Goal: Task Accomplishment & Management: Use online tool/utility

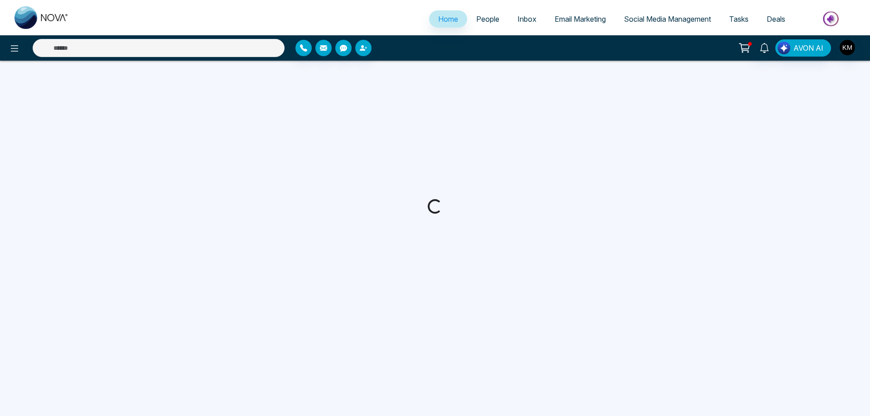
select select "*"
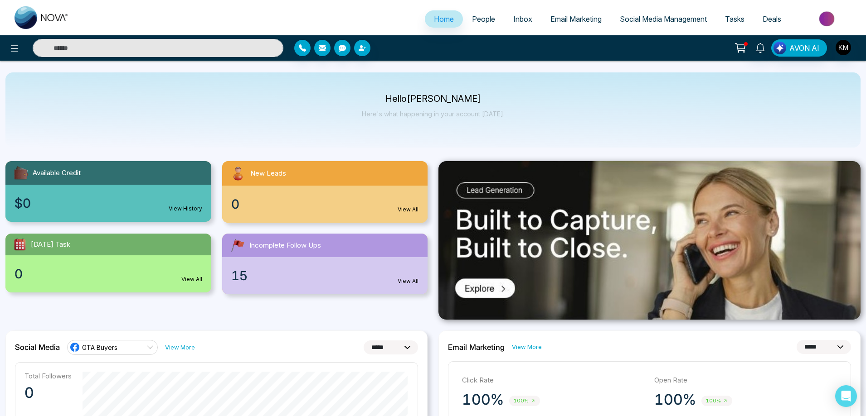
click at [570, 20] on span "Email Marketing" at bounding box center [575, 19] width 51 height 9
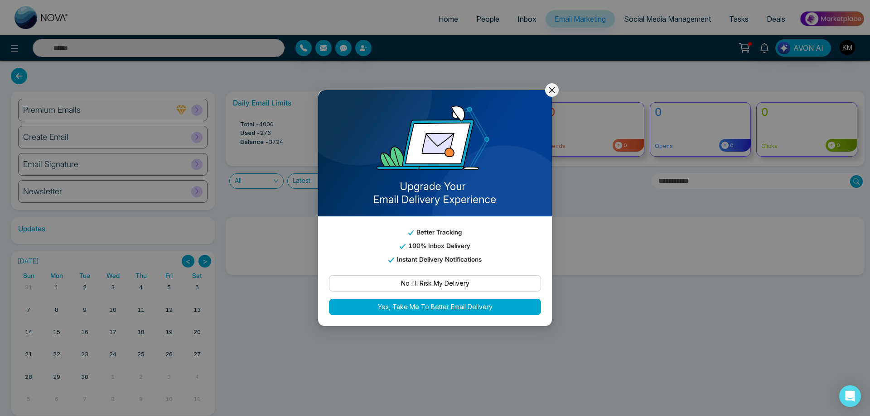
click at [551, 88] on icon at bounding box center [552, 90] width 11 height 11
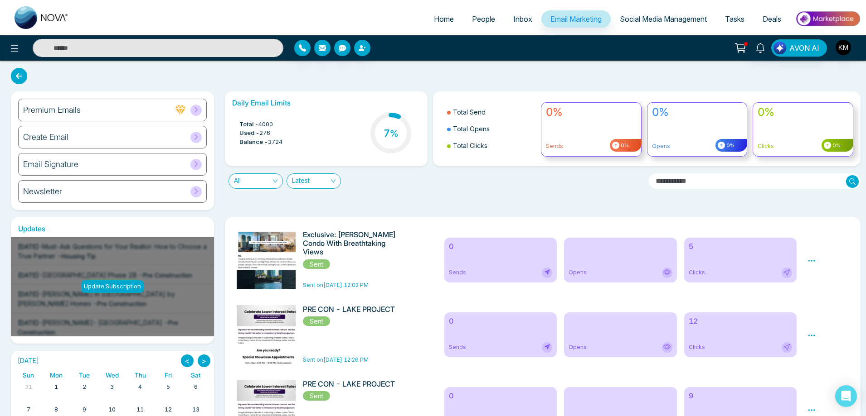
click at [721, 250] on h6 "5" at bounding box center [740, 246] width 104 height 9
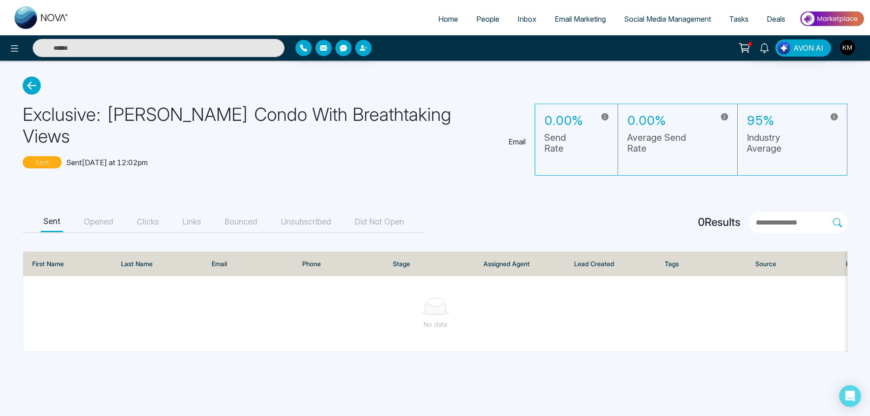
click at [91, 212] on button "Opened" at bounding box center [98, 222] width 35 height 20
click at [160, 212] on button "Clicks" at bounding box center [148, 222] width 28 height 20
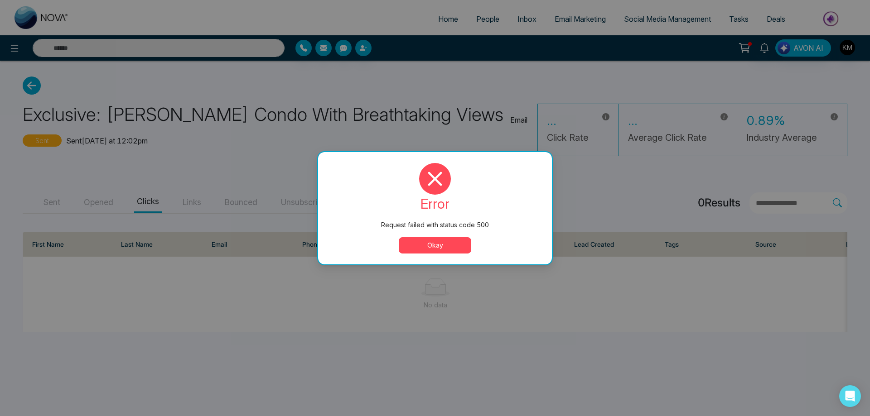
click at [438, 243] on button "Okay" at bounding box center [435, 245] width 73 height 16
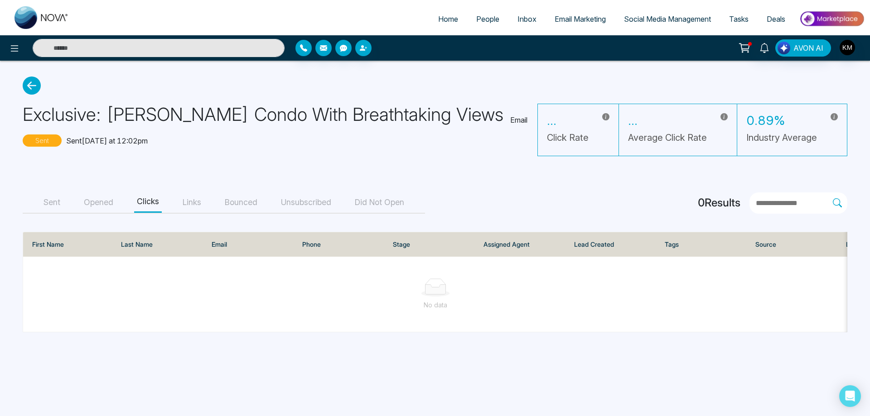
click at [197, 203] on button "Links" at bounding box center [192, 203] width 24 height 20
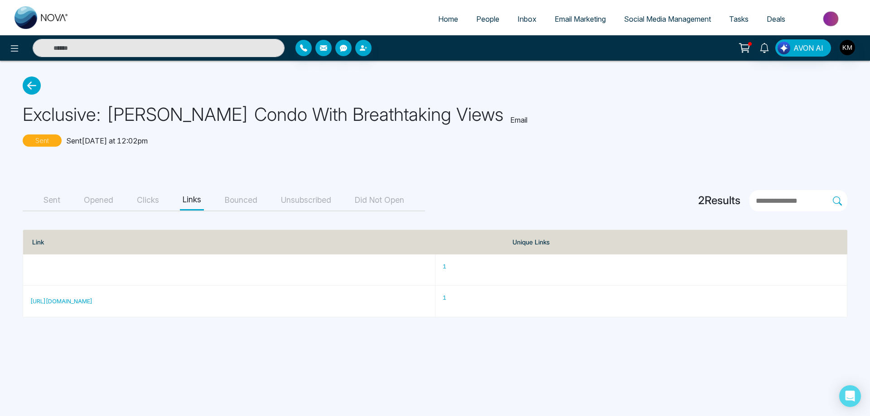
click at [251, 204] on button "Bounced" at bounding box center [241, 200] width 38 height 20
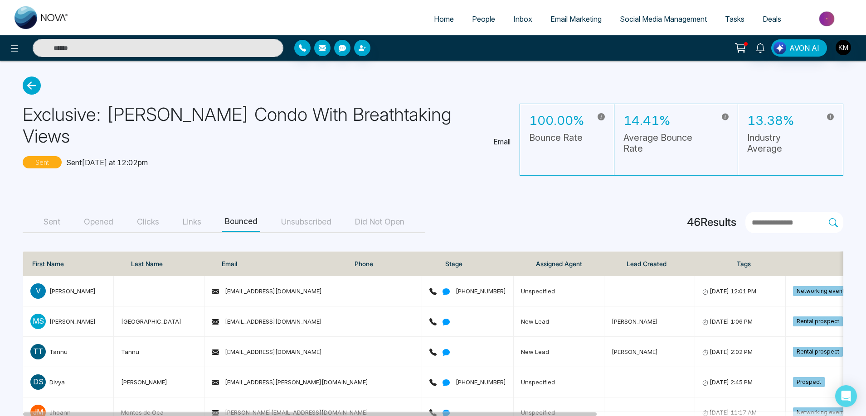
click at [311, 212] on button "Unsubscribed" at bounding box center [306, 222] width 56 height 20
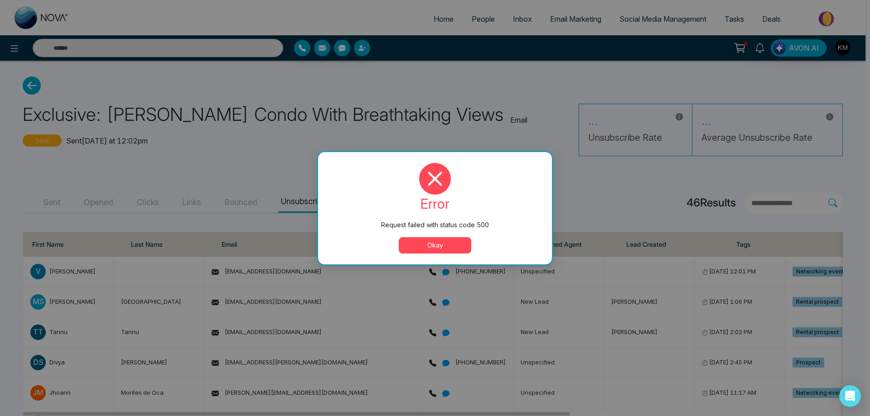
click at [410, 240] on button "Okay" at bounding box center [435, 245] width 73 height 16
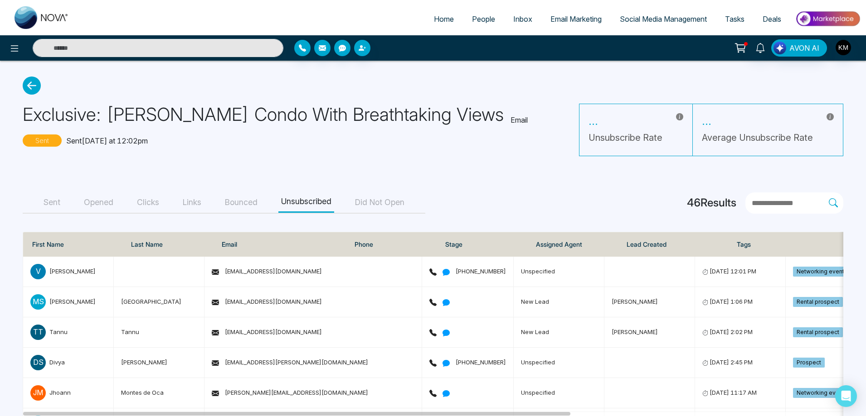
click at [393, 205] on button "Did Not Open" at bounding box center [379, 203] width 55 height 20
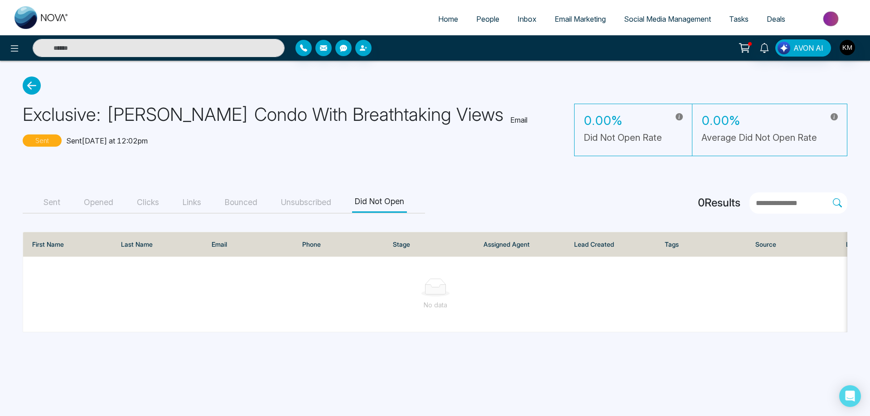
click at [454, 23] on link "Home" at bounding box center [448, 18] width 38 height 17
select select "*"
